Goal: Information Seeking & Learning: Check status

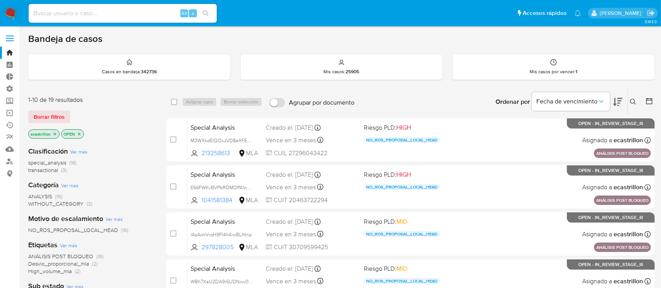
click at [110, 13] on input at bounding box center [123, 13] width 188 height 10
paste input "1805695143"
type input "1805695143"
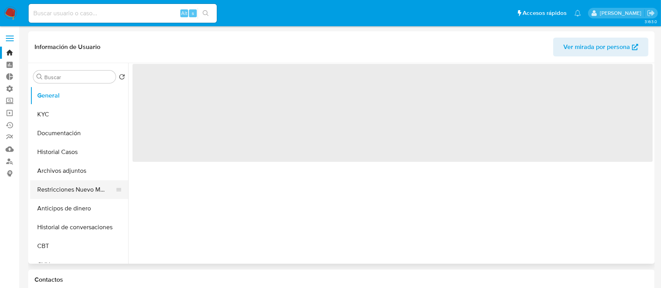
select select "10"
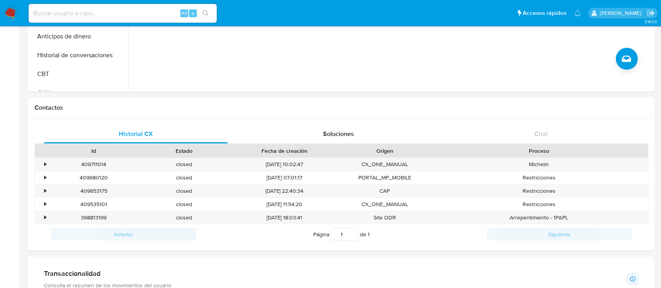
scroll to position [171, 0]
click at [46, 164] on div "•" at bounding box center [45, 164] width 2 height 7
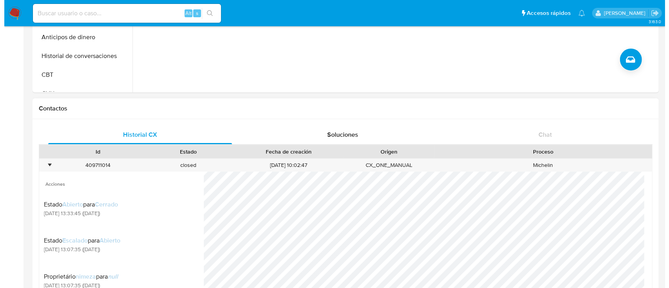
scroll to position [282, 0]
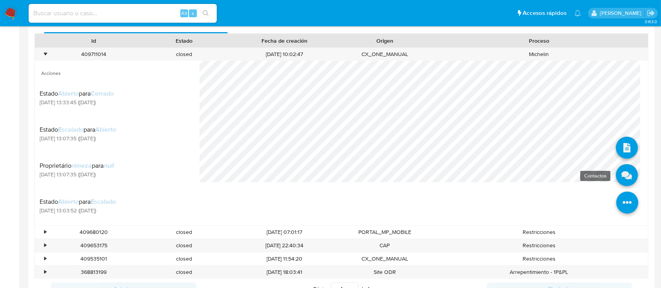
click at [618, 178] on icon at bounding box center [627, 175] width 22 height 22
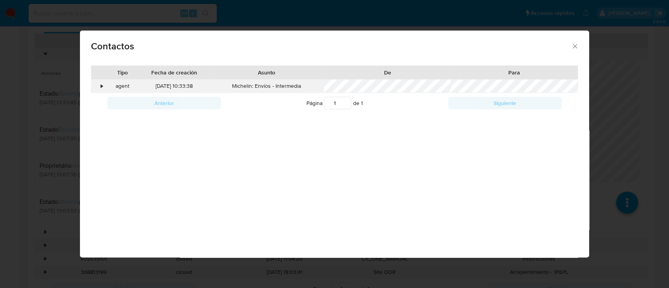
click at [98, 86] on div "•" at bounding box center [98, 86] width 14 height 13
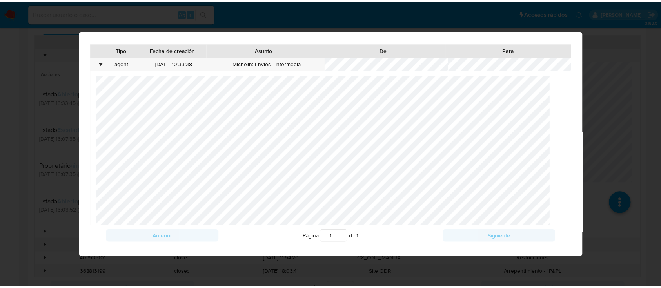
scroll to position [0, 0]
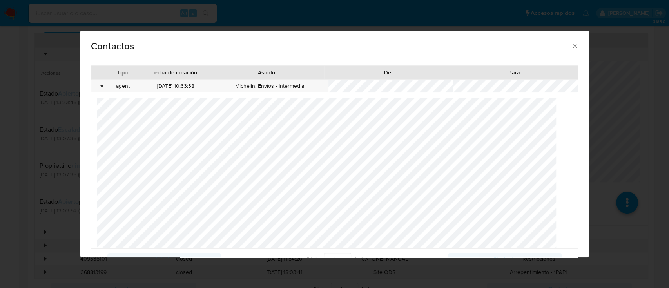
click at [571, 46] on icon "close" at bounding box center [575, 46] width 8 height 8
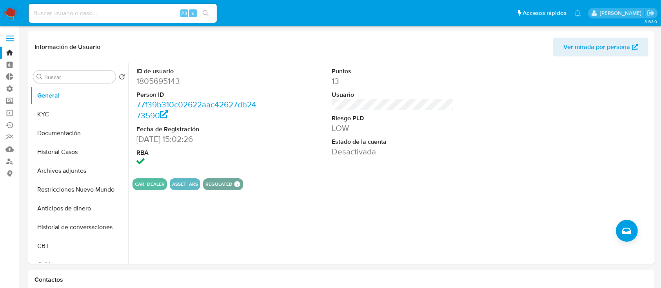
click at [11, 50] on link "Bandeja" at bounding box center [46, 53] width 93 height 12
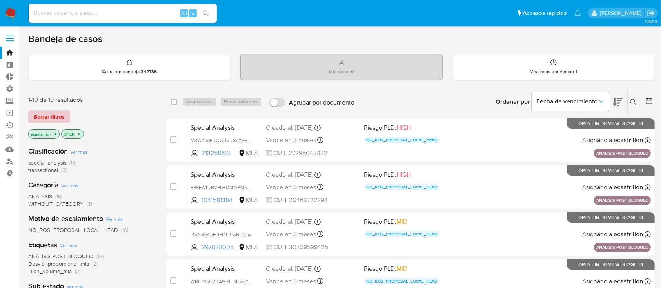
click at [63, 116] on span "Borrar filtros" at bounding box center [49, 116] width 31 height 11
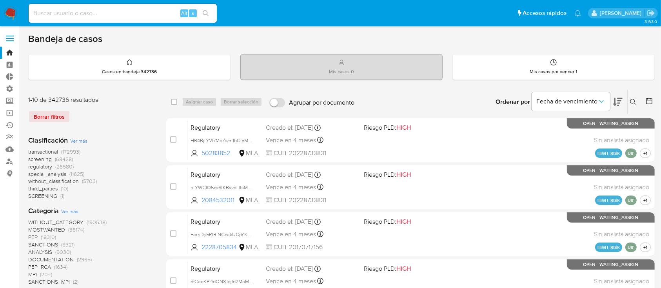
click at [160, 10] on input at bounding box center [123, 13] width 188 height 10
paste input "azmGGpYQ0dMJhaqfHhlWvYQn"
type input "azmGGpYQ0dMJhaqfHhlWvYQn"
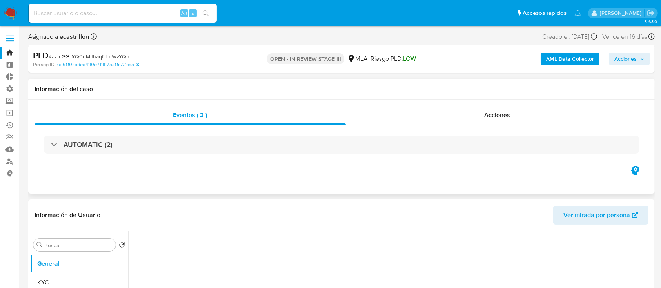
select select "10"
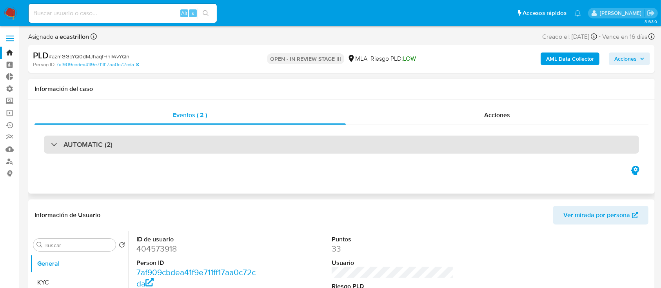
click at [421, 141] on div "AUTOMATIC (2)" at bounding box center [341, 145] width 595 height 18
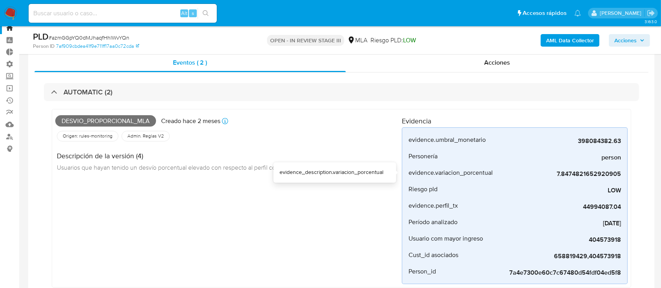
scroll to position [25, 0]
click at [498, 58] on span "Acciones" at bounding box center [497, 62] width 26 height 9
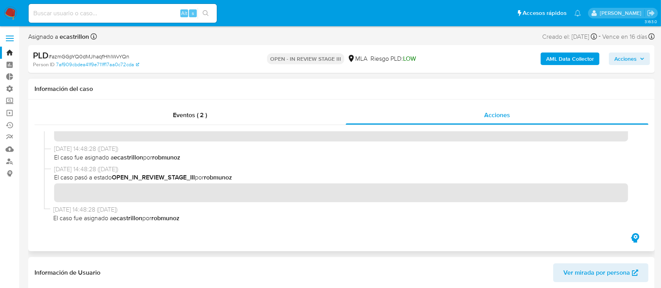
scroll to position [0, 0]
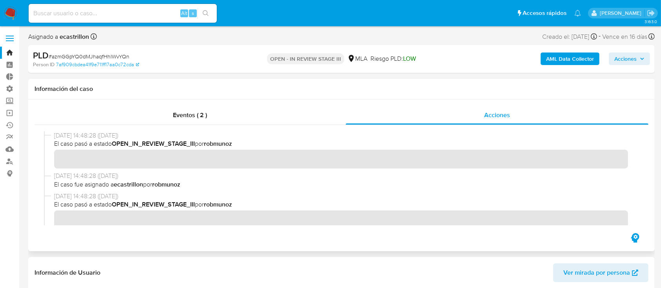
click at [192, 105] on div "Eventos ( 2 ) Acciones" at bounding box center [341, 176] width 626 height 152
click at [193, 108] on div "Eventos ( 2 )" at bounding box center [189, 115] width 311 height 19
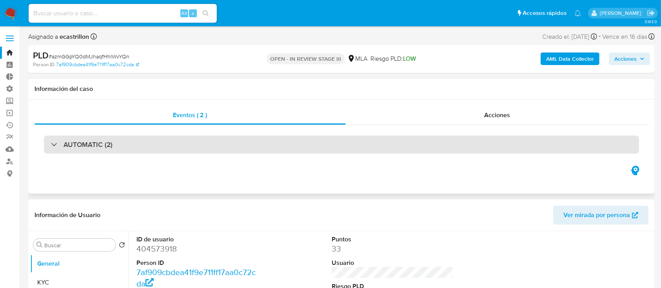
click at [176, 152] on div "AUTOMATIC (2)" at bounding box center [341, 145] width 595 height 18
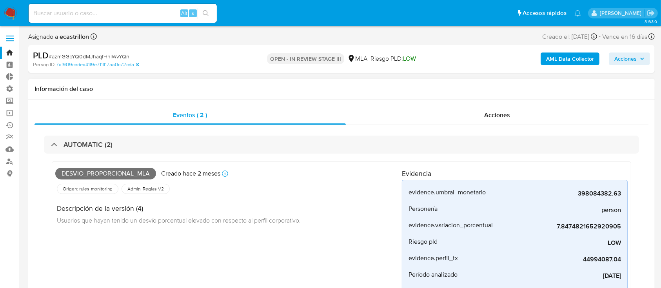
click at [426, 115] on div "Acciones" at bounding box center [497, 115] width 303 height 19
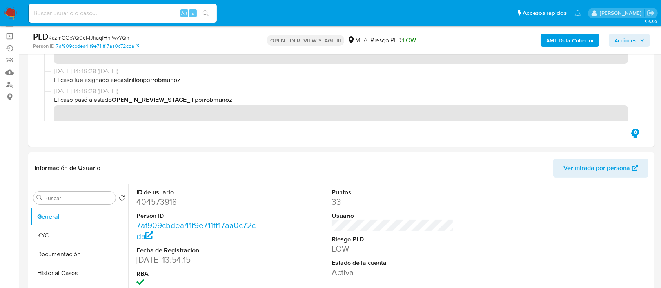
scroll to position [194, 0]
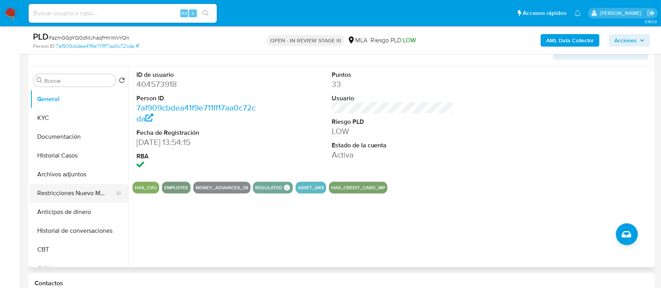
click at [62, 193] on button "Restricciones Nuevo Mundo" at bounding box center [76, 193] width 92 height 19
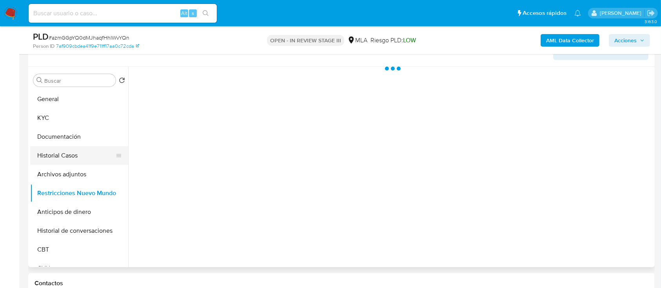
click at [58, 157] on button "Historial Casos" at bounding box center [76, 155] width 92 height 19
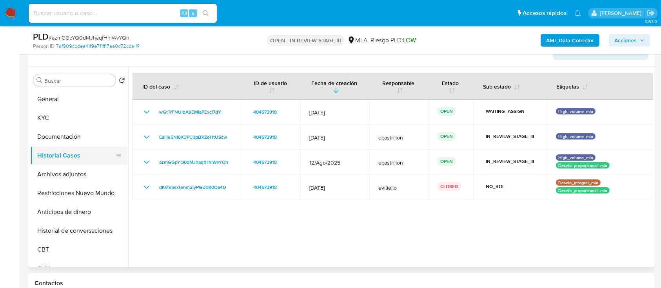
click at [58, 157] on button "Historial Casos" at bounding box center [76, 155] width 92 height 19
click at [214, 206] on div at bounding box center [390, 167] width 524 height 201
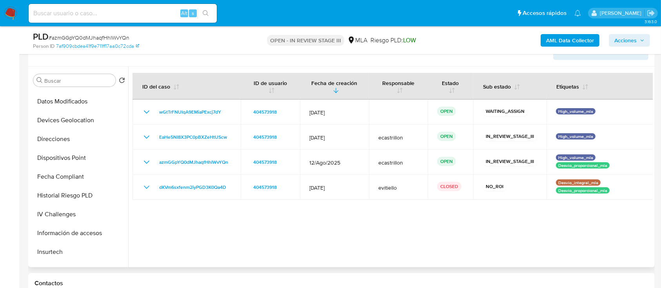
scroll to position [266, 0]
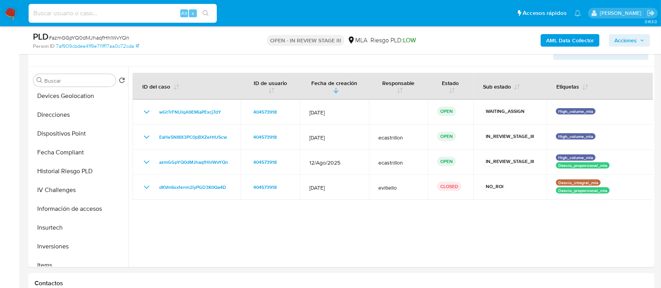
click at [157, 11] on input at bounding box center [123, 13] width 188 height 10
paste input "1805695143"
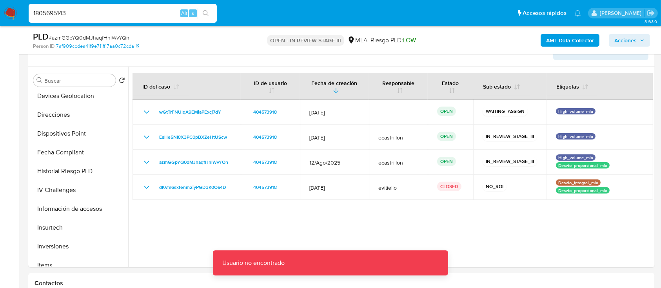
click at [157, 8] on input "1805695143" at bounding box center [123, 13] width 188 height 10
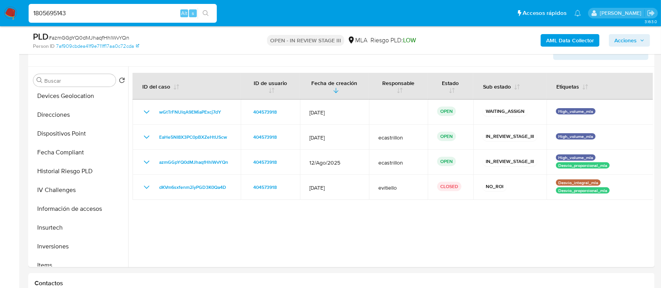
type input "1805695143"
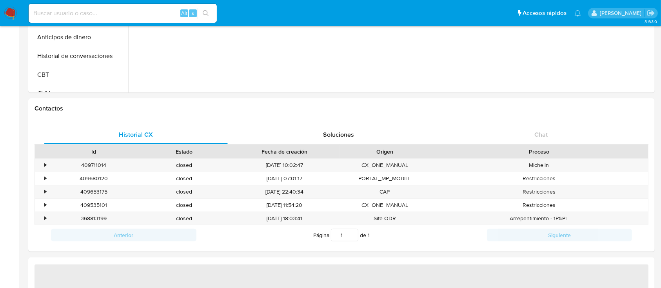
scroll to position [174, 0]
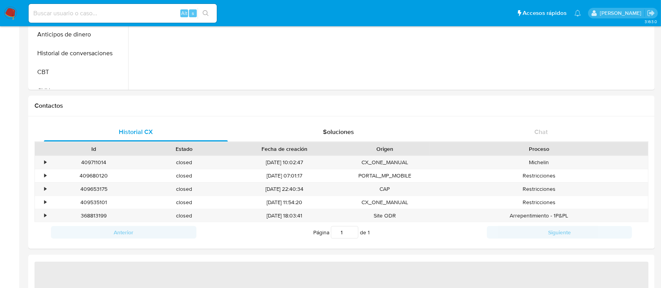
select select "10"
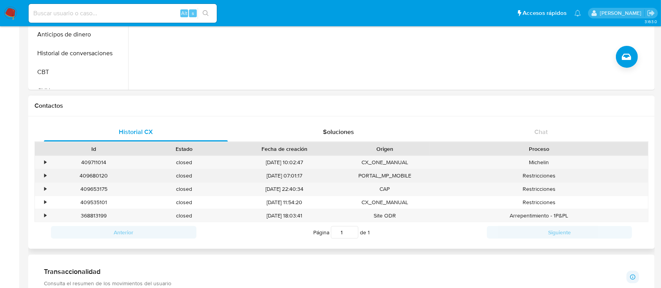
click at [43, 178] on div "•" at bounding box center [42, 175] width 14 height 13
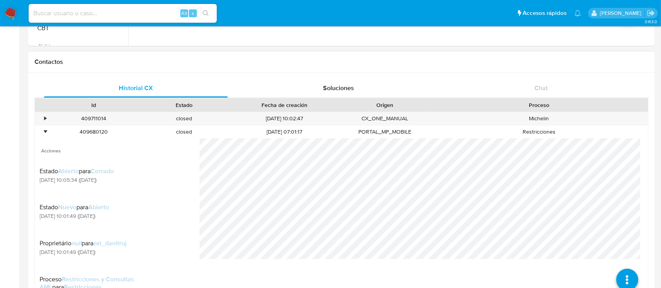
scroll to position [237, 0]
